Goal: Contribute content: Add original content to the website for others to see

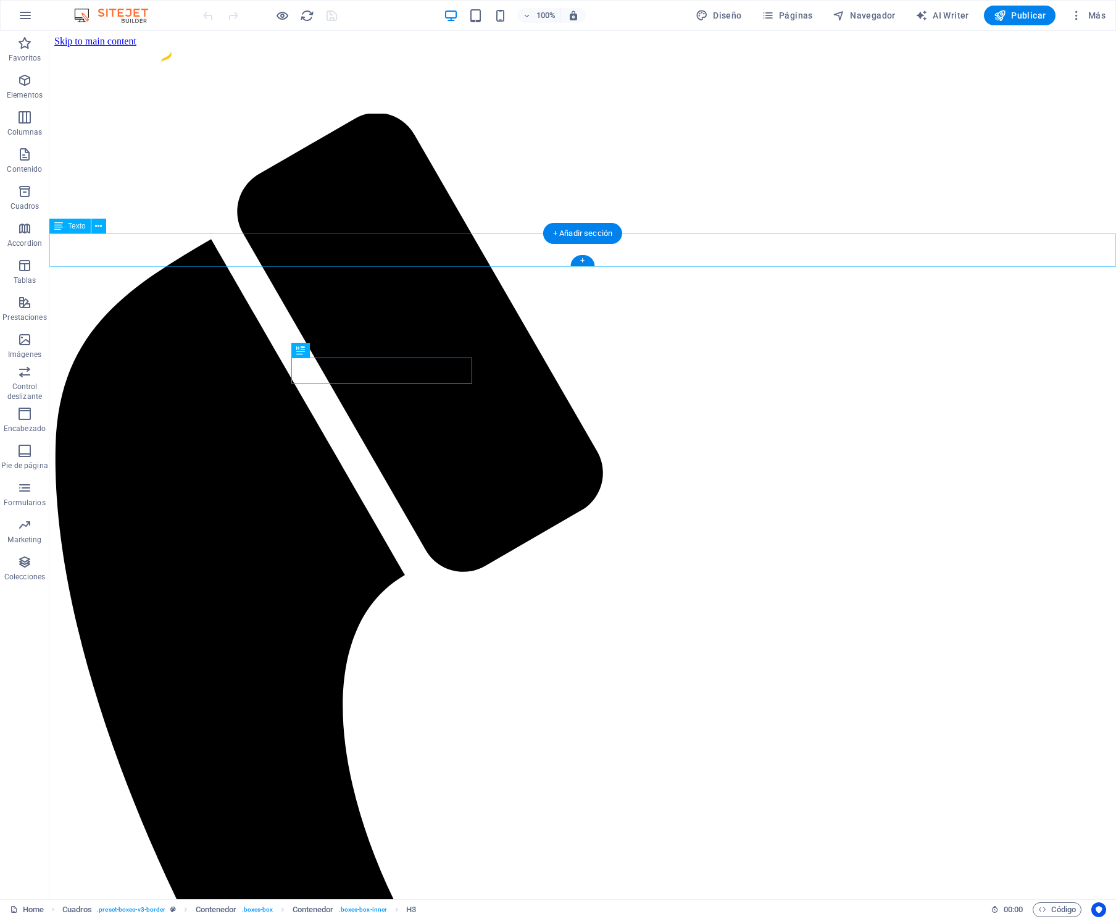
scroll to position [449, 0]
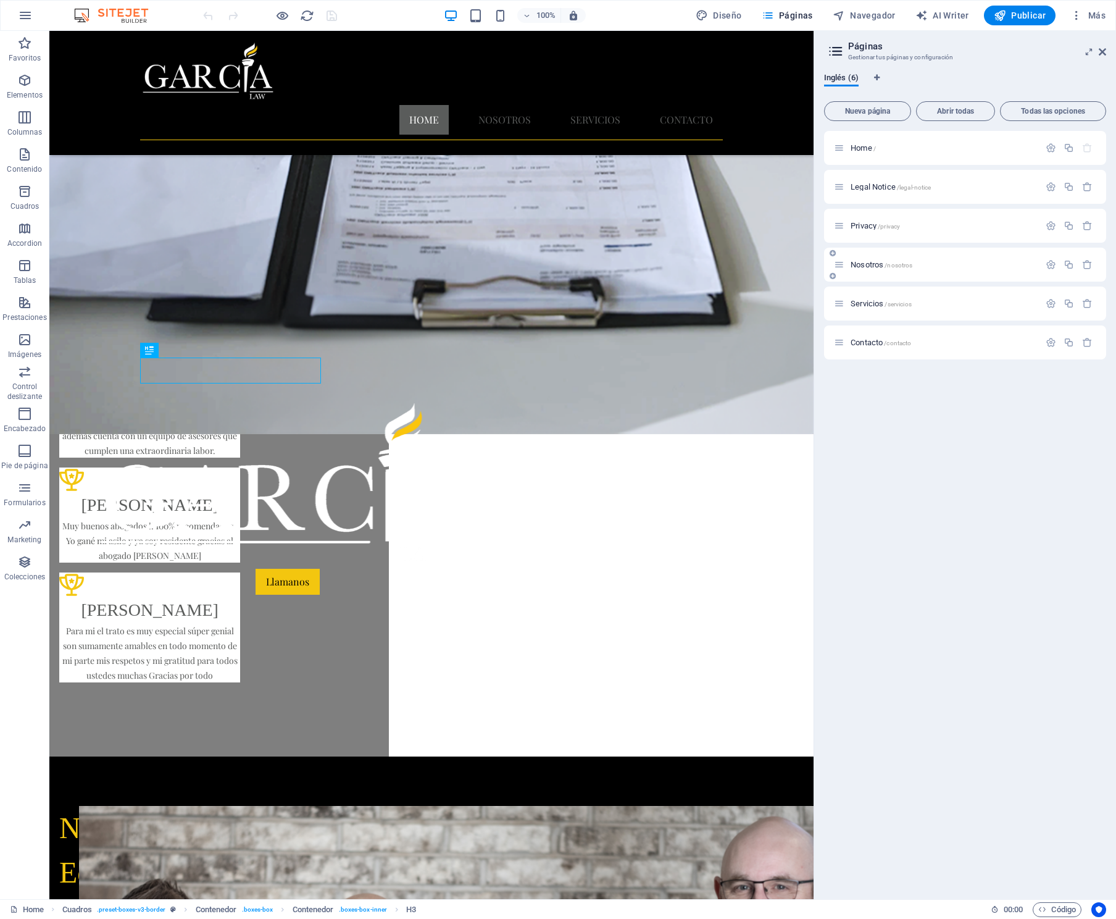
click at [871, 264] on span "Nosotros /nosotros" at bounding box center [882, 264] width 62 height 9
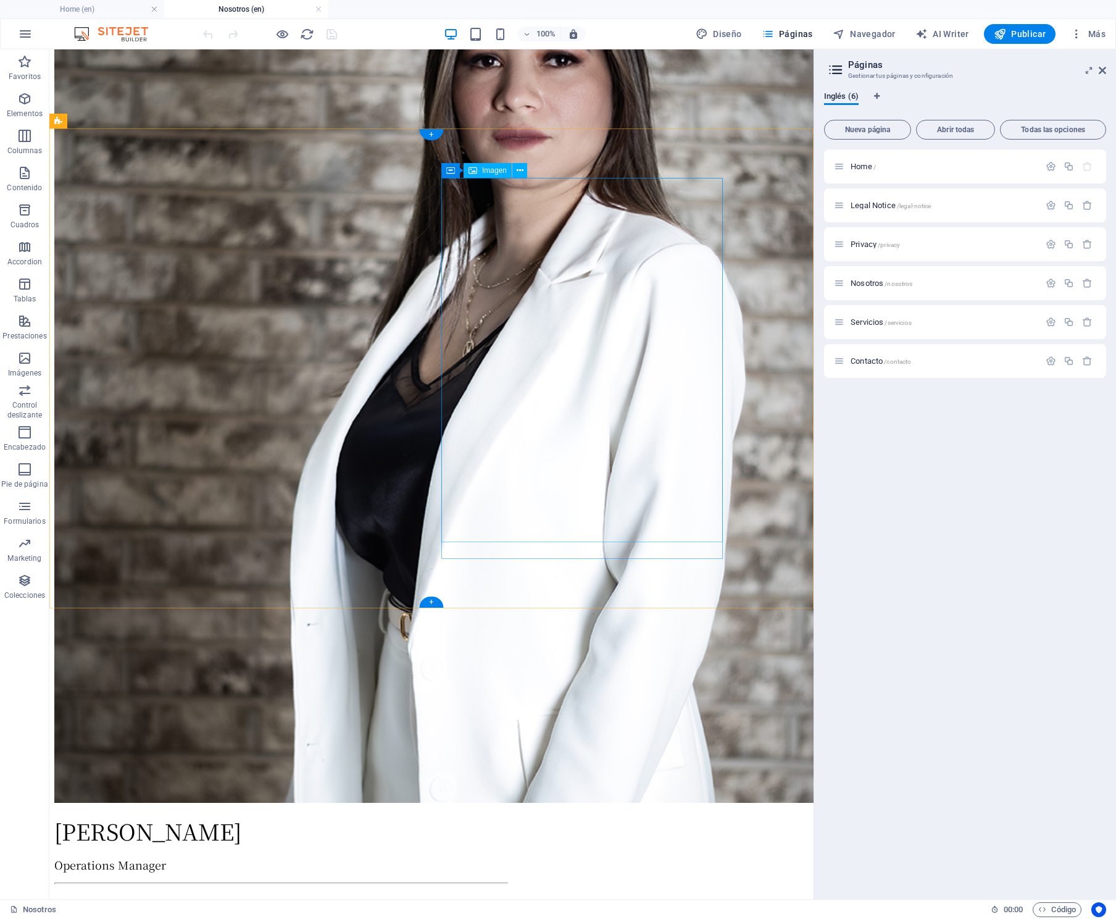
scroll to position [2982, 0]
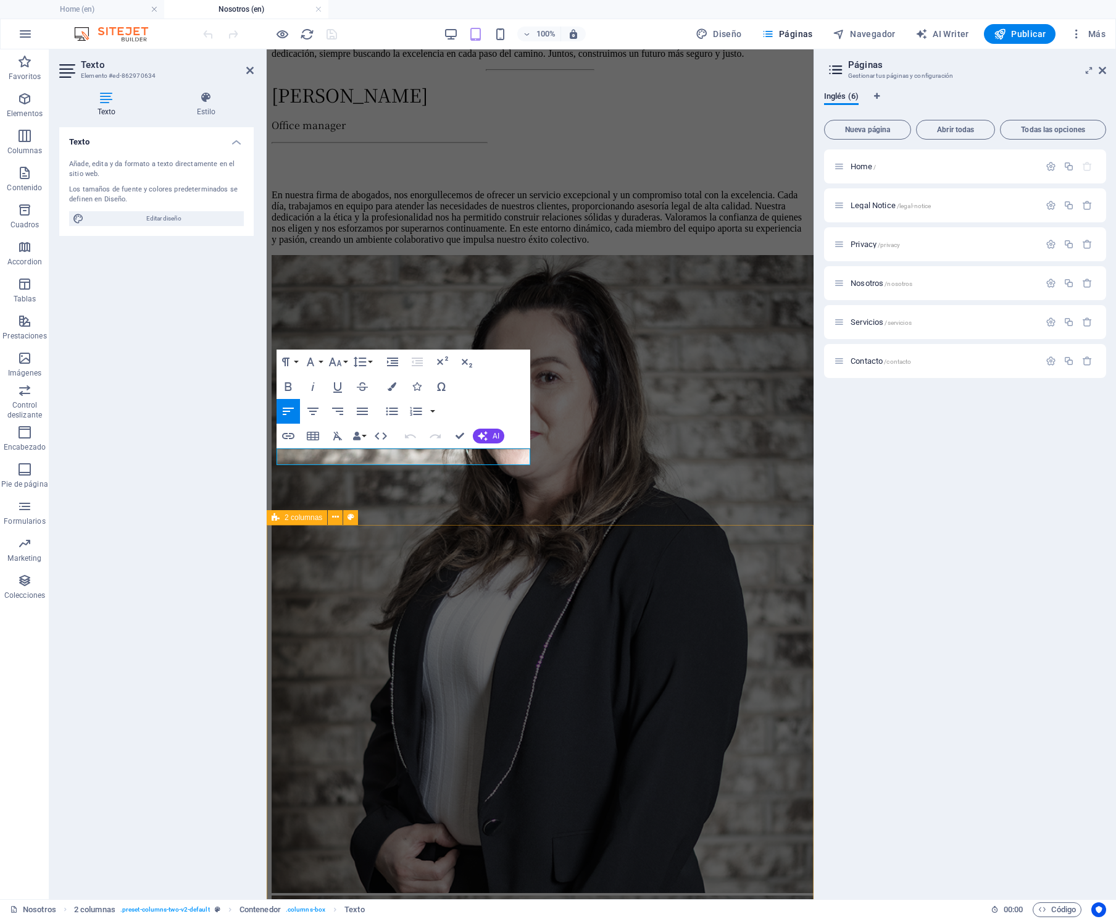
scroll to position [2808, 0]
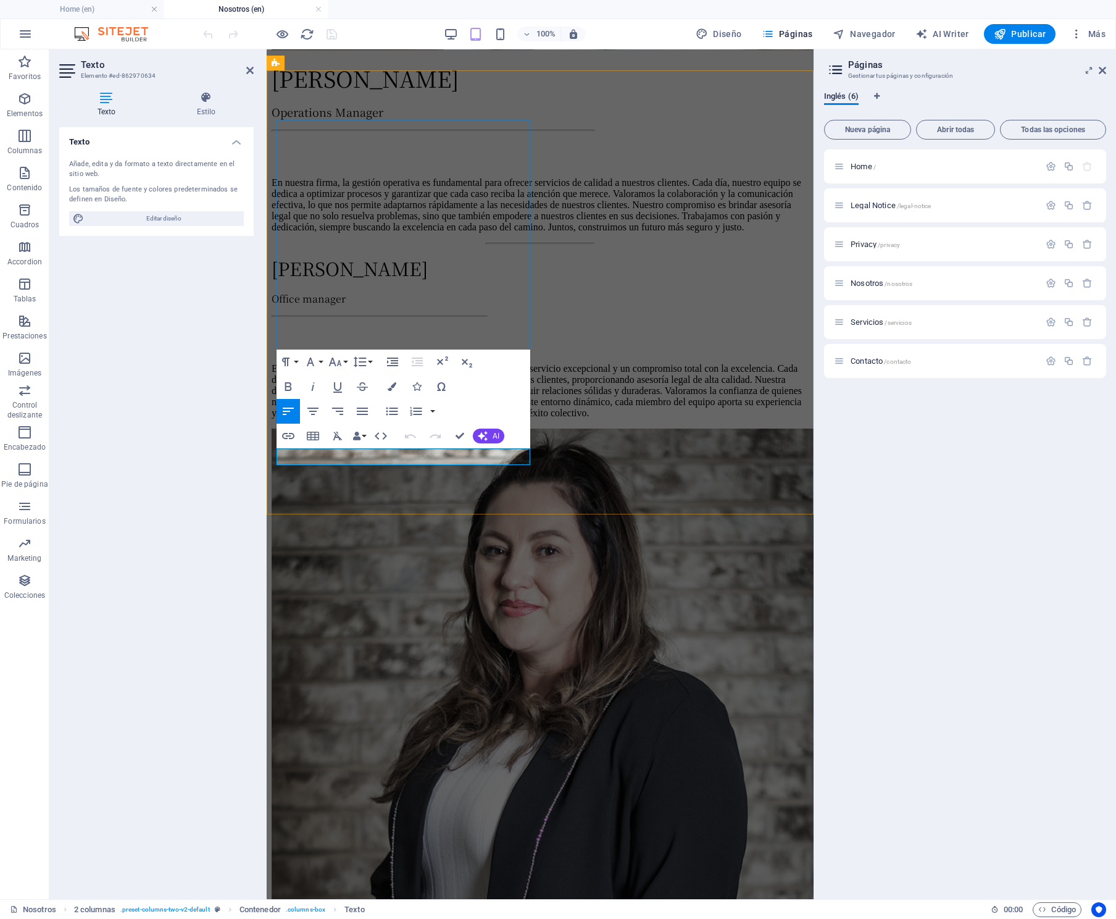
drag, startPoint x: 430, startPoint y: 459, endPoint x: 335, endPoint y: 457, distance: 95.7
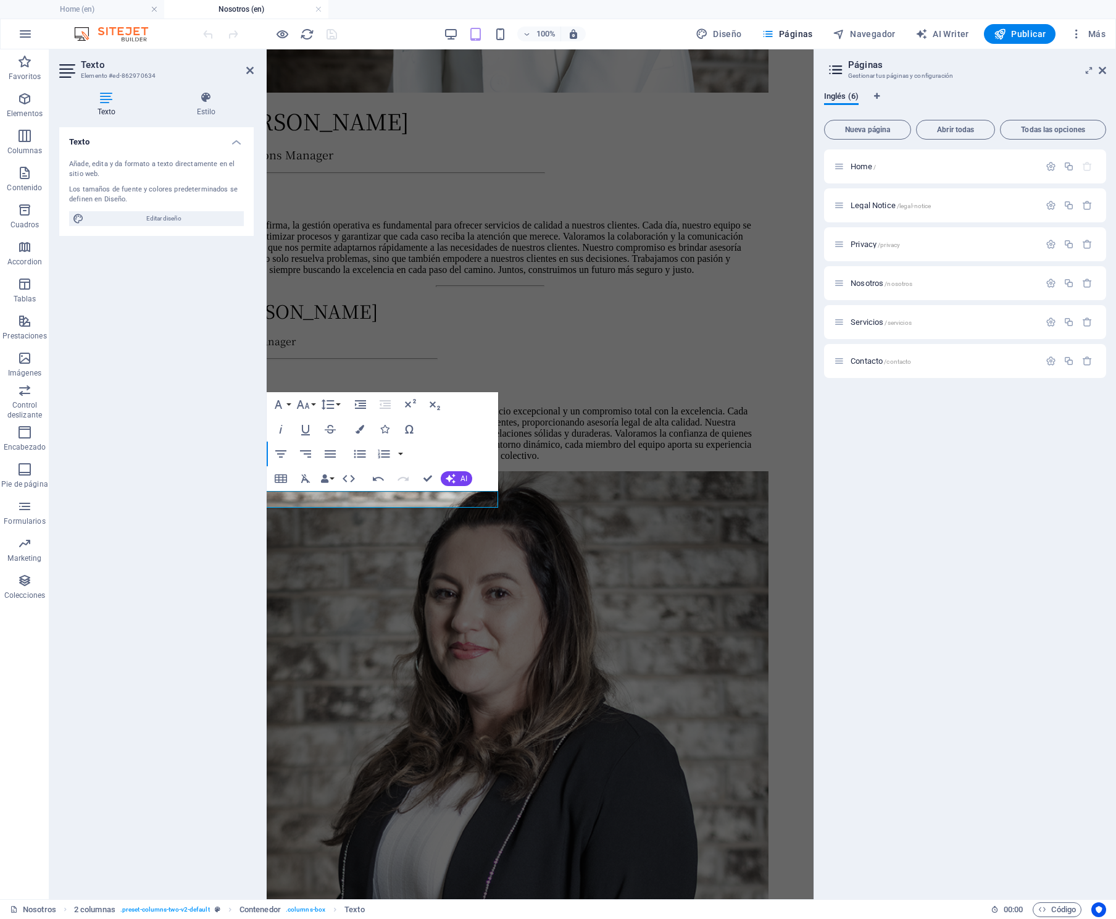
scroll to position [2766, 80]
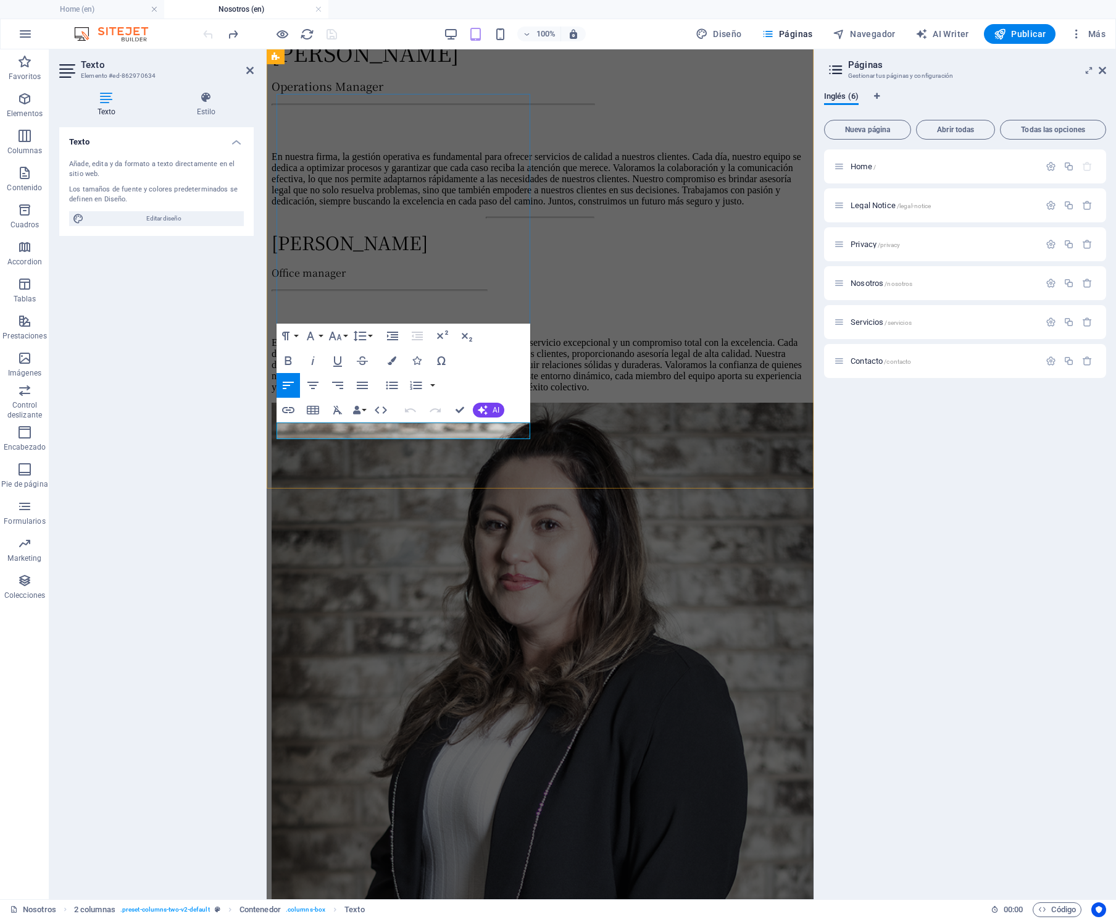
drag, startPoint x: 430, startPoint y: 432, endPoint x: 436, endPoint y: 435, distance: 7.2
click at [194, 457] on div "Texto Añade, edita y da formato a texto directamente en el sitio web. Los tamañ…" at bounding box center [156, 508] width 194 height 762
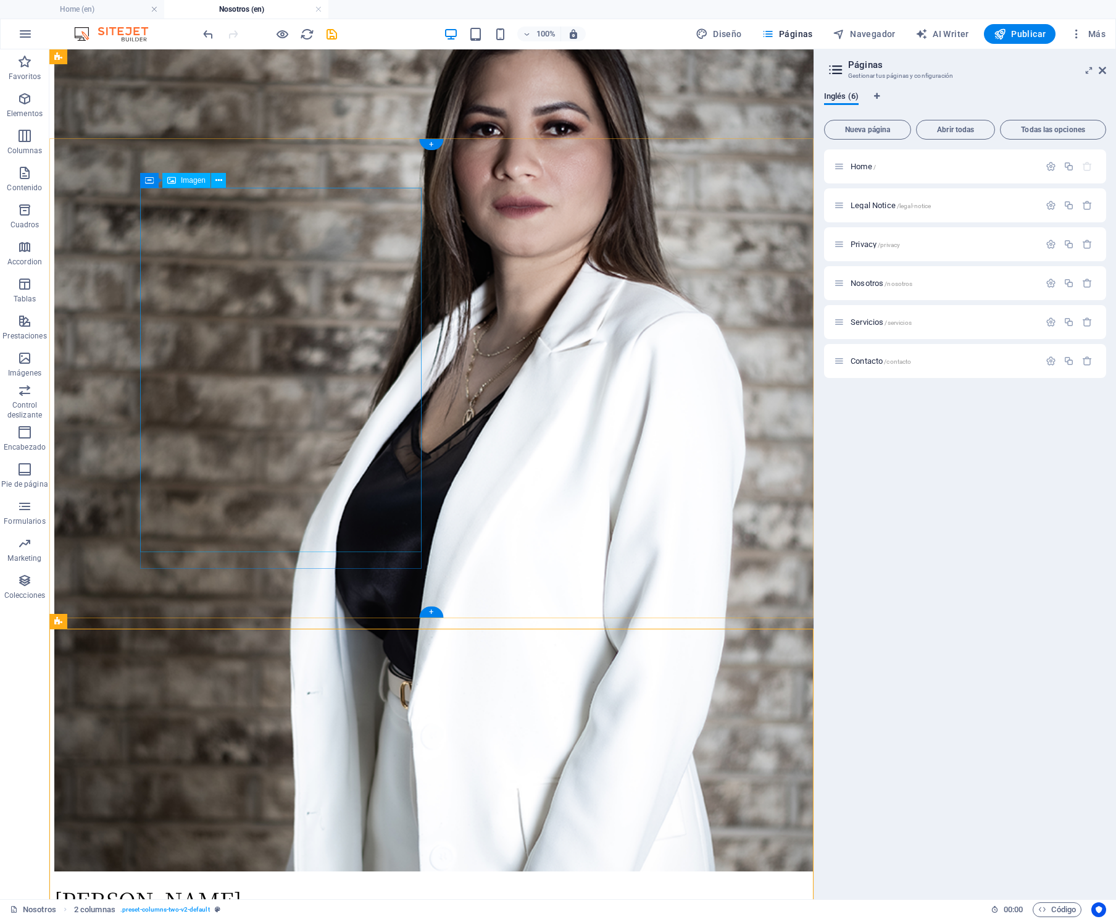
scroll to position [2873, 0]
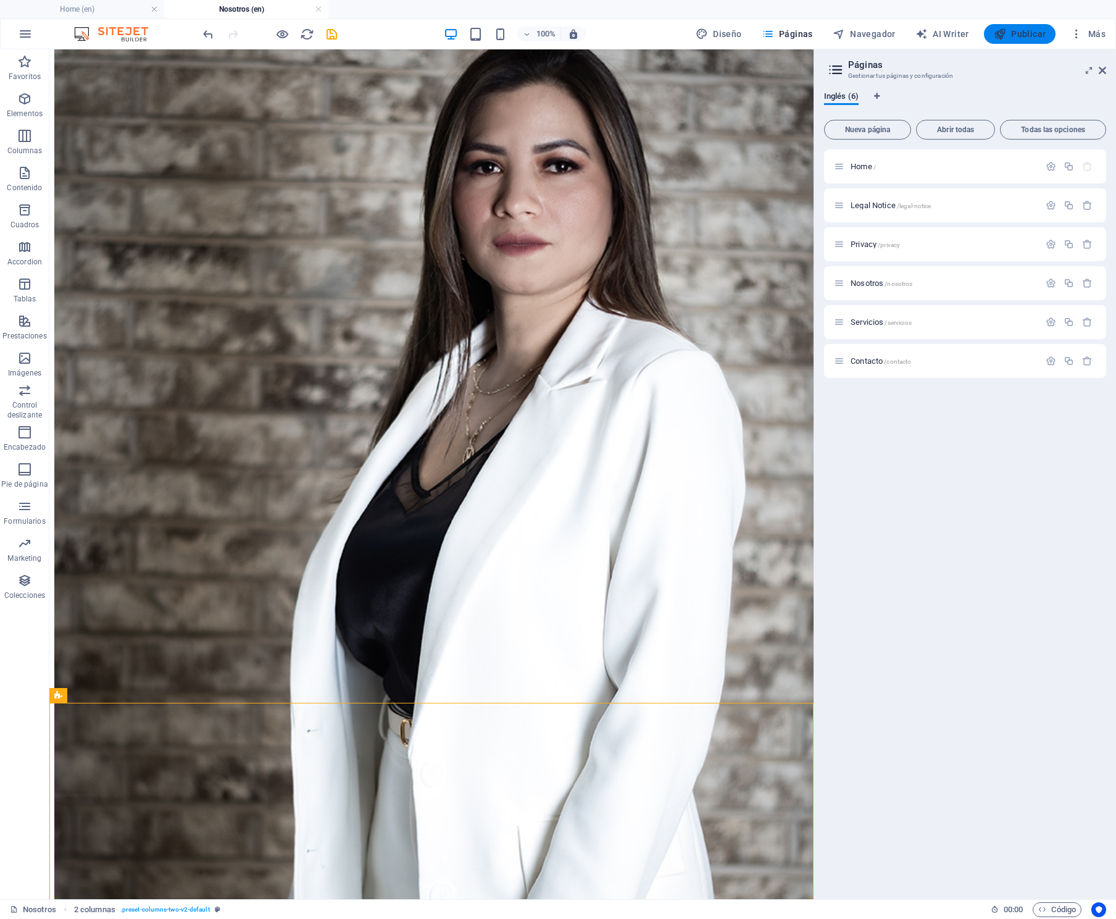
click at [1025, 38] on span "Publicar" at bounding box center [1020, 34] width 52 height 12
